Goal: Information Seeking & Learning: Learn about a topic

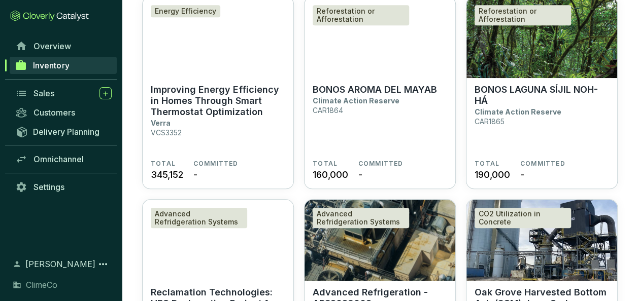
scroll to position [304, 0]
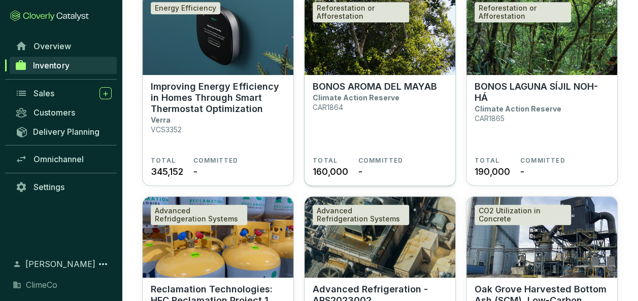
click at [348, 86] on p "BONOS AROMA DEL MAYAB" at bounding box center [375, 86] width 124 height 11
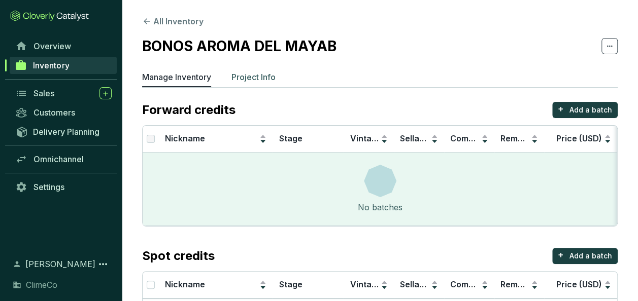
click at [254, 82] on p "Project Info" at bounding box center [253, 77] width 44 height 12
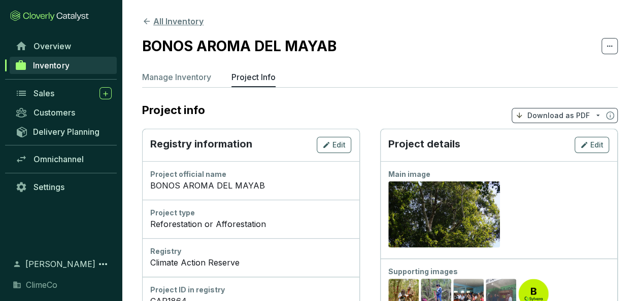
click at [166, 22] on button "All Inventory" at bounding box center [172, 21] width 61 height 12
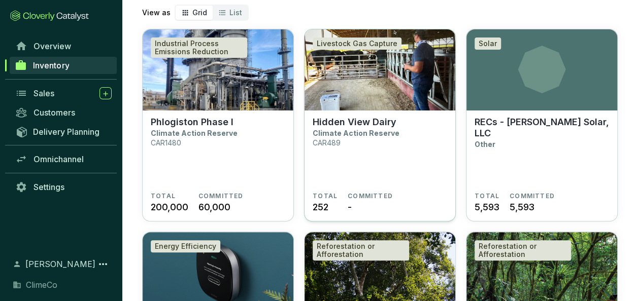
scroll to position [203, 0]
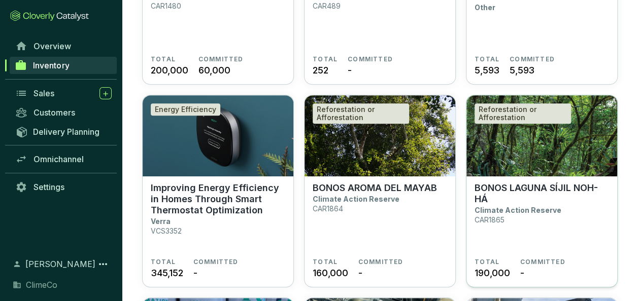
click at [500, 189] on p "BONOS LAGUNA SÍJIL NOH-HÁ" at bounding box center [541, 194] width 134 height 22
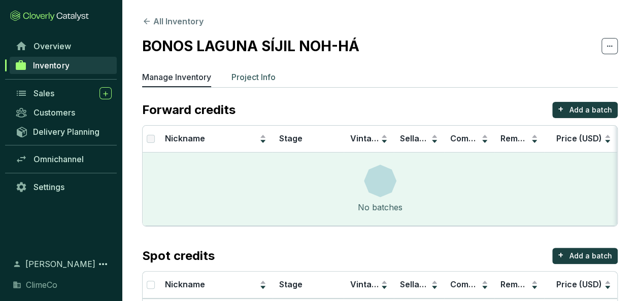
click at [236, 75] on p "Project Info" at bounding box center [253, 77] width 44 height 12
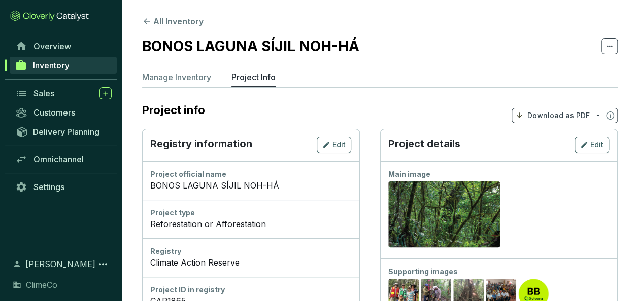
click at [197, 25] on button "All Inventory" at bounding box center [172, 21] width 61 height 12
